Goal: Task Accomplishment & Management: Manage account settings

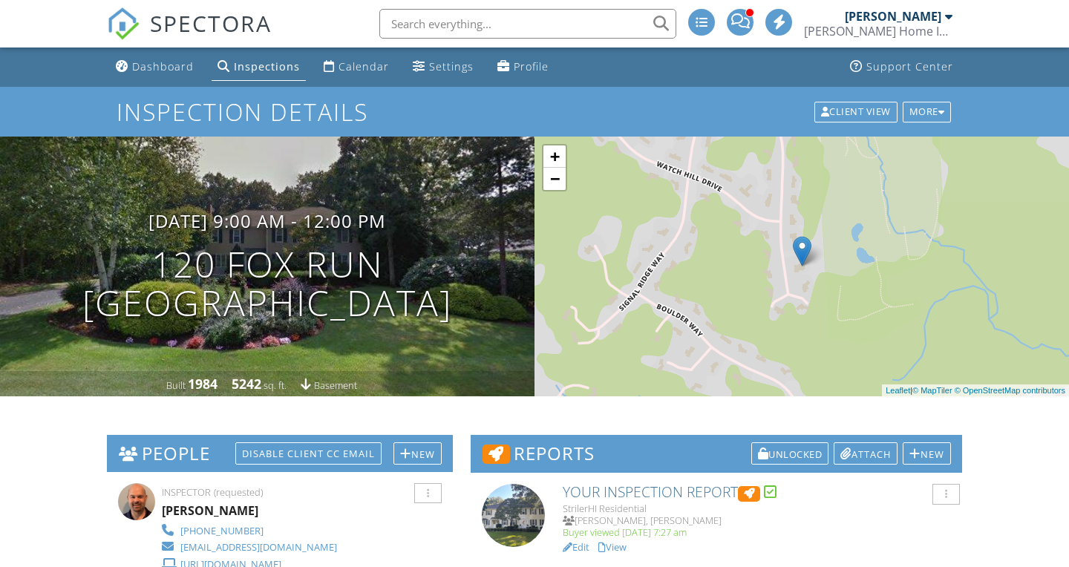
drag, startPoint x: 1008, startPoint y: 444, endPoint x: 1023, endPoint y: 432, distance: 19.0
click at [269, 66] on div "Inspections" at bounding box center [267, 66] width 66 height 14
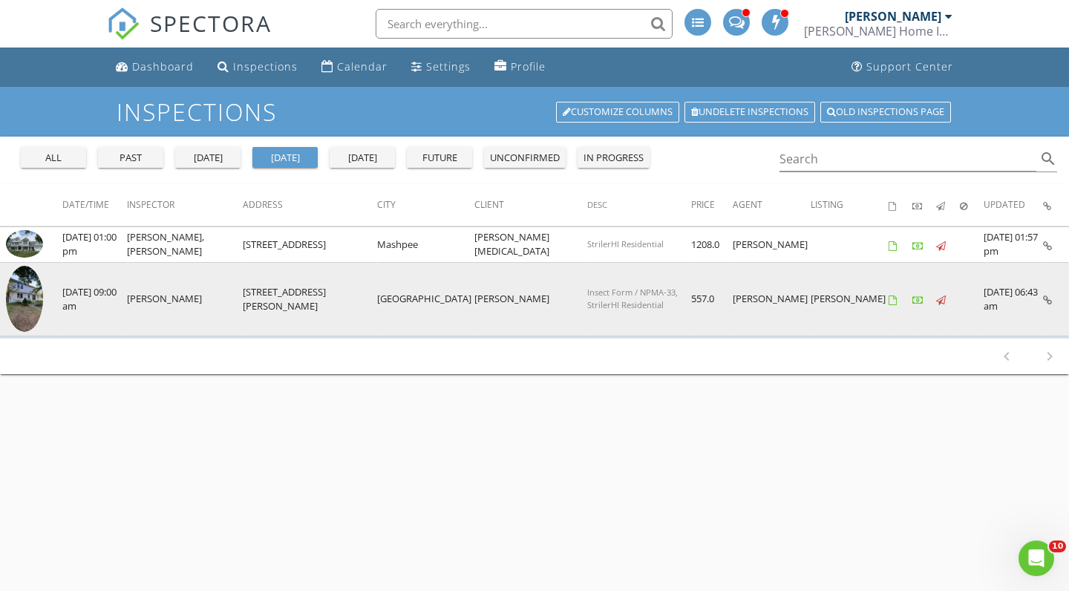
click at [25, 293] on img at bounding box center [24, 299] width 37 height 66
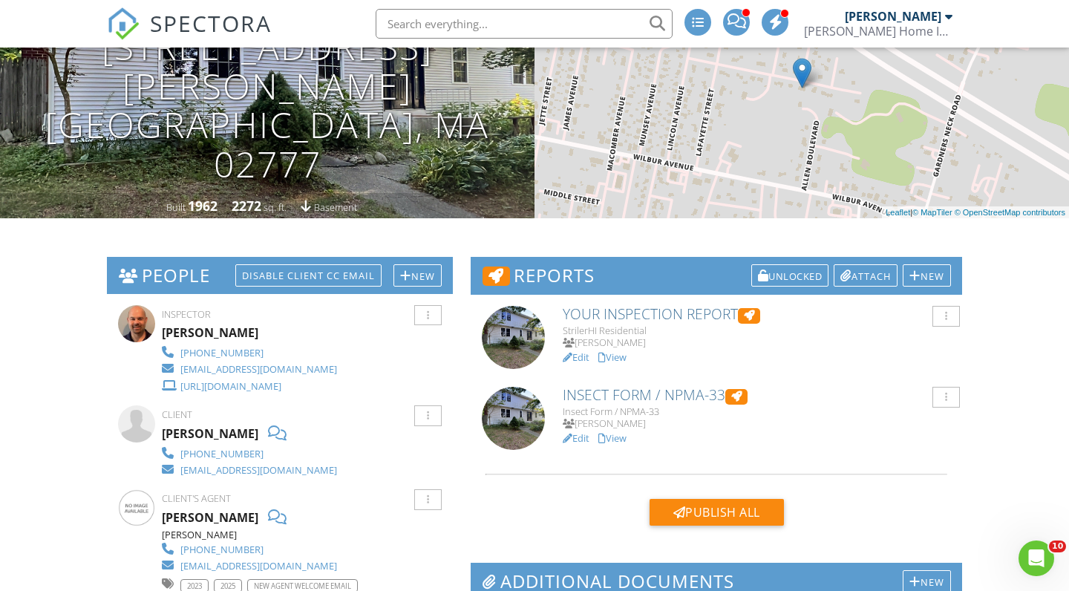
scroll to position [267, 0]
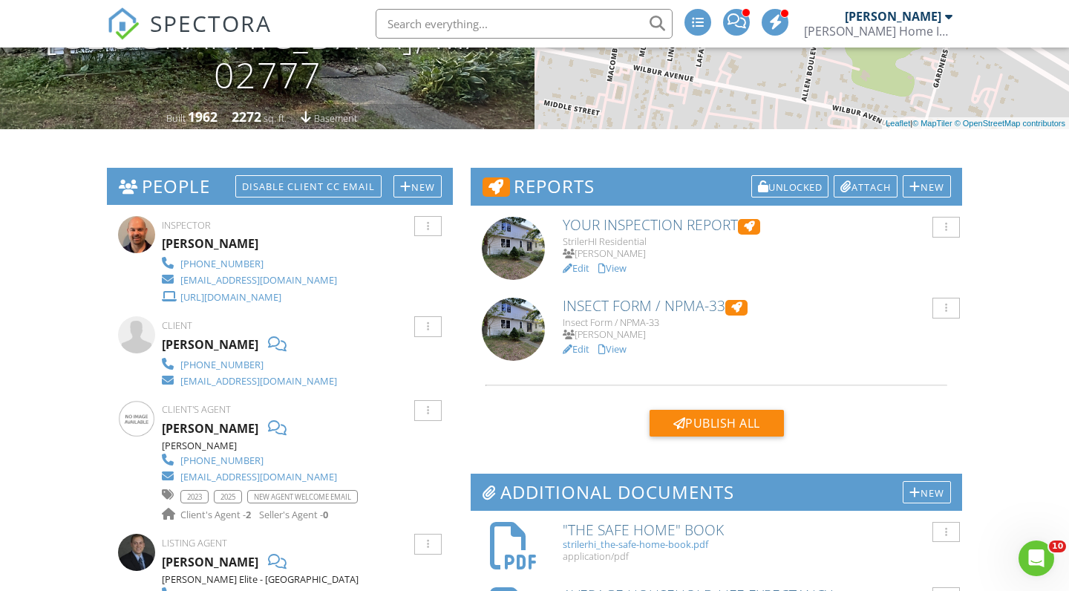
click at [619, 267] on link "View" at bounding box center [613, 267] width 28 height 13
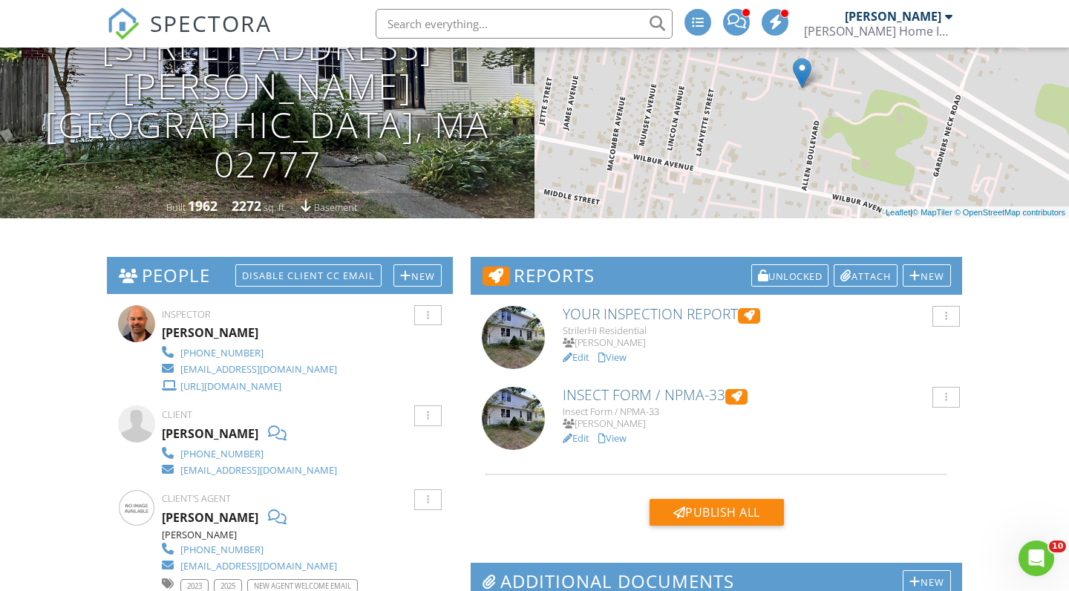
click at [583, 434] on link "Edit" at bounding box center [576, 437] width 27 height 13
click at [578, 438] on link "Edit" at bounding box center [576, 437] width 27 height 13
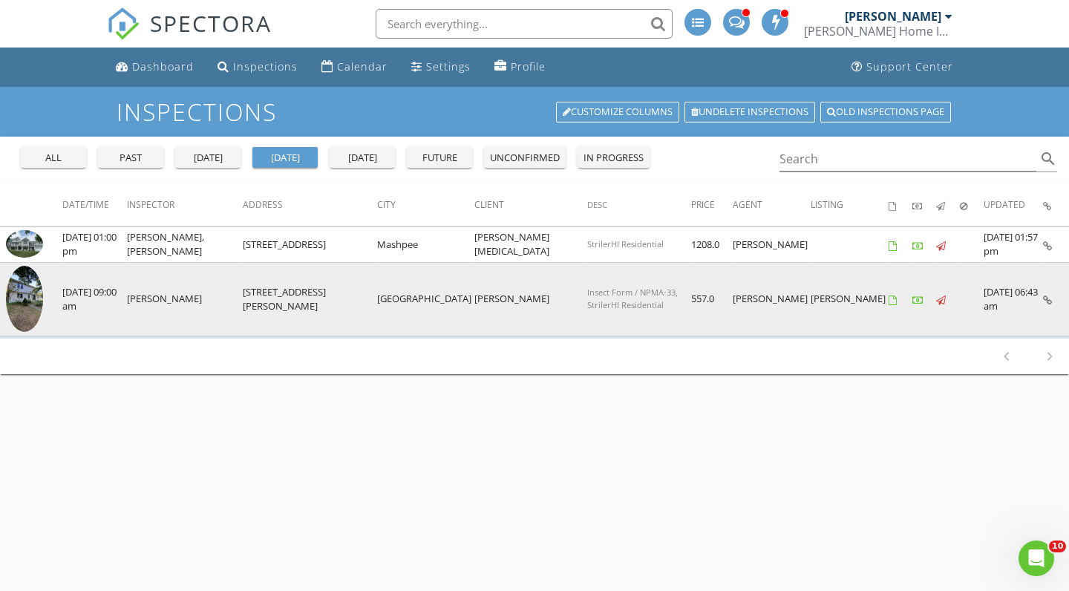
click at [19, 313] on img at bounding box center [24, 299] width 37 height 66
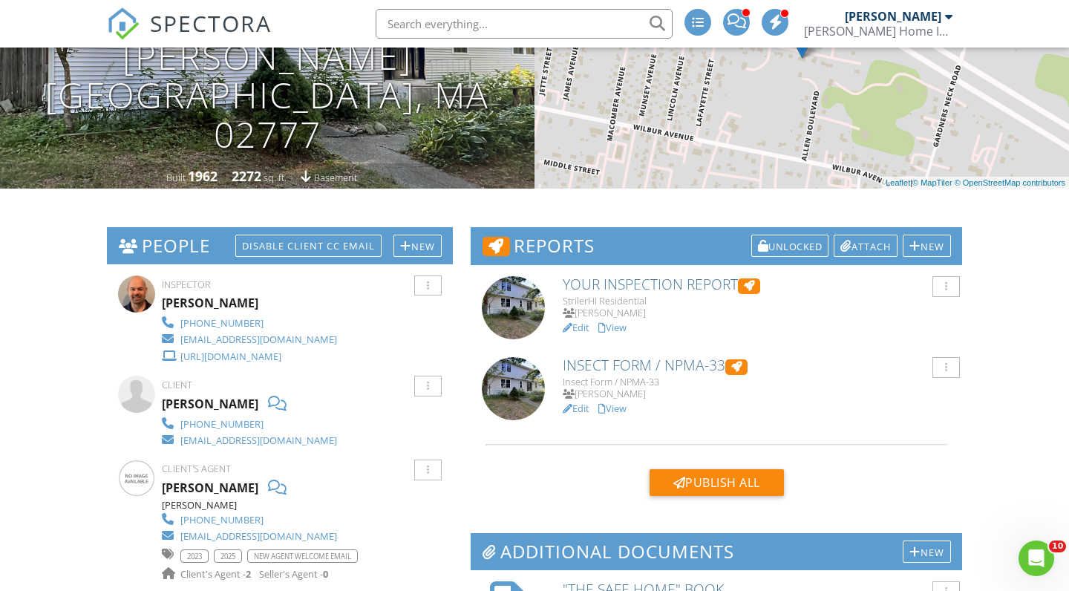
click at [624, 406] on link "View" at bounding box center [613, 408] width 28 height 13
